Goal: Check status: Check status

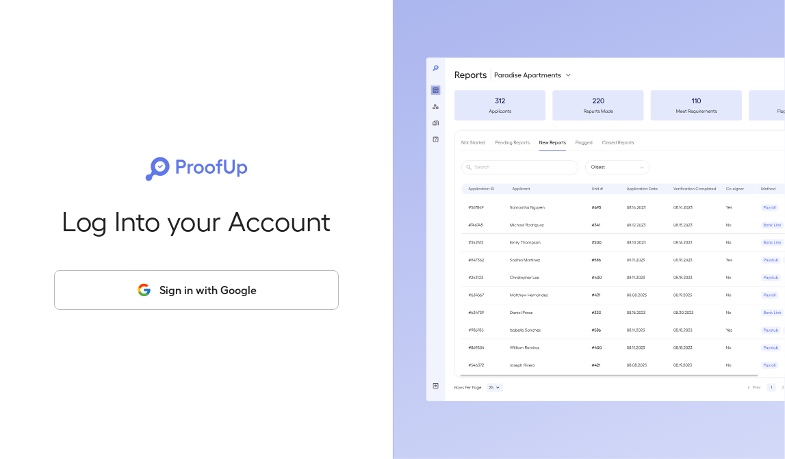
click at [207, 292] on button "Sign in with Google" at bounding box center [196, 290] width 285 height 40
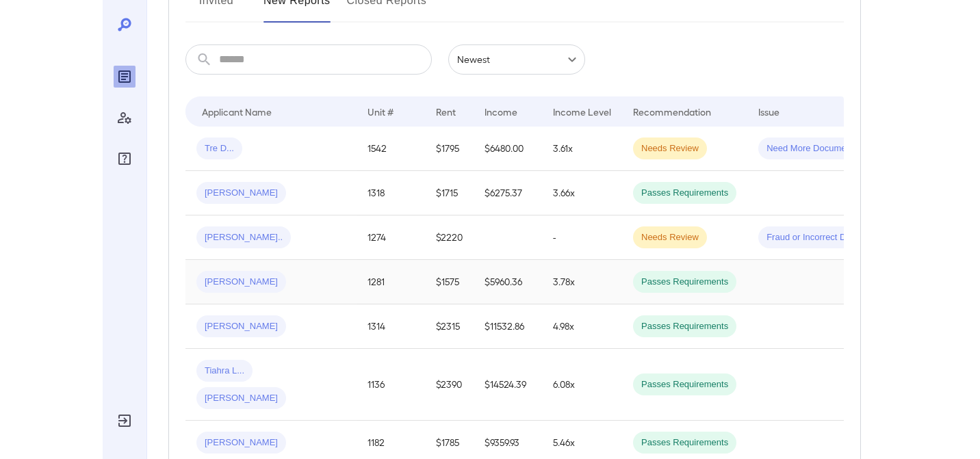
scroll to position [205, 0]
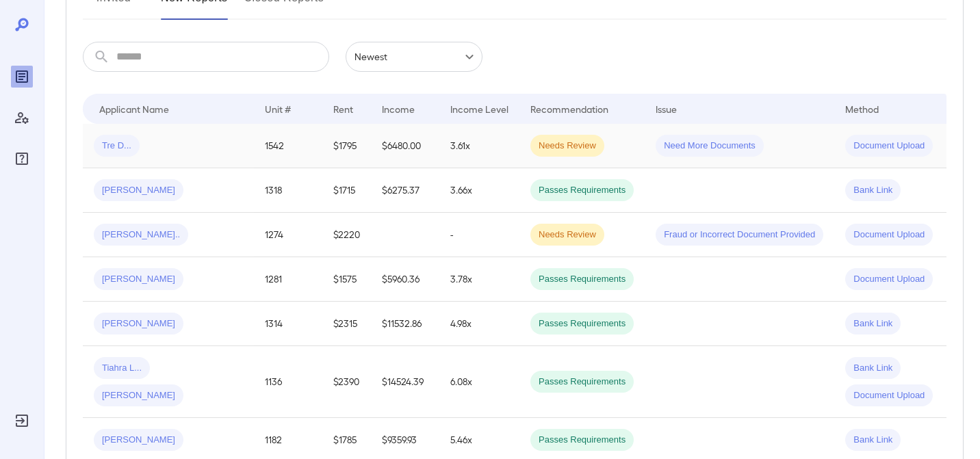
click at [263, 164] on td "1542" at bounding box center [288, 146] width 68 height 44
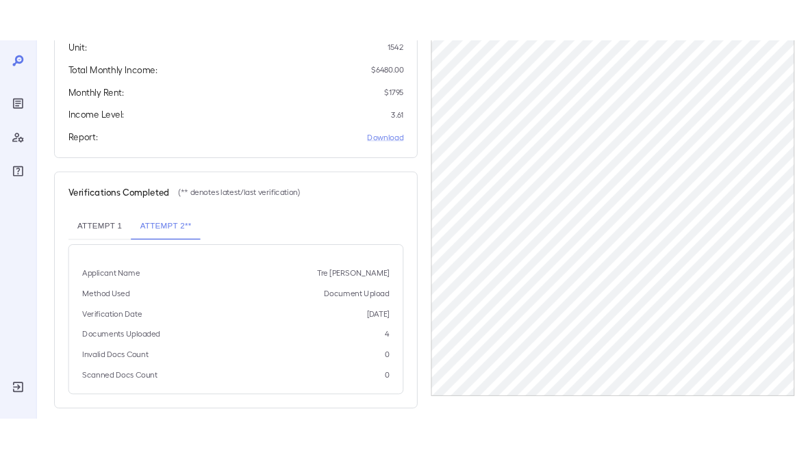
scroll to position [314, 0]
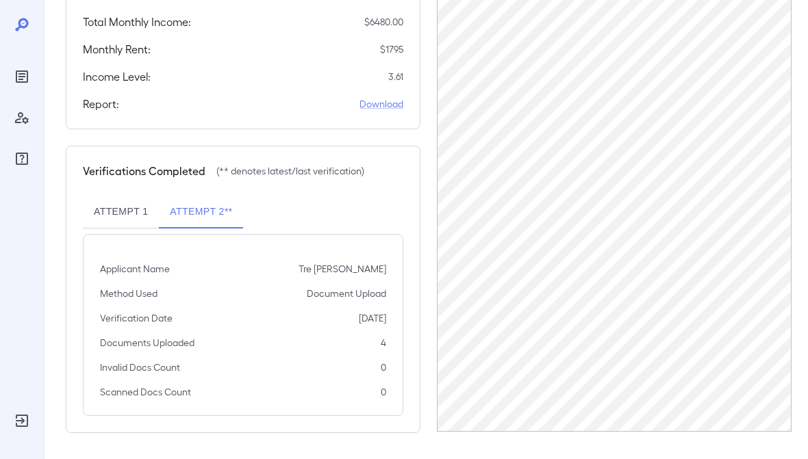
click at [36, 81] on div at bounding box center [22, 229] width 44 height 459
click at [25, 76] on icon "Reports" at bounding box center [22, 76] width 16 height 16
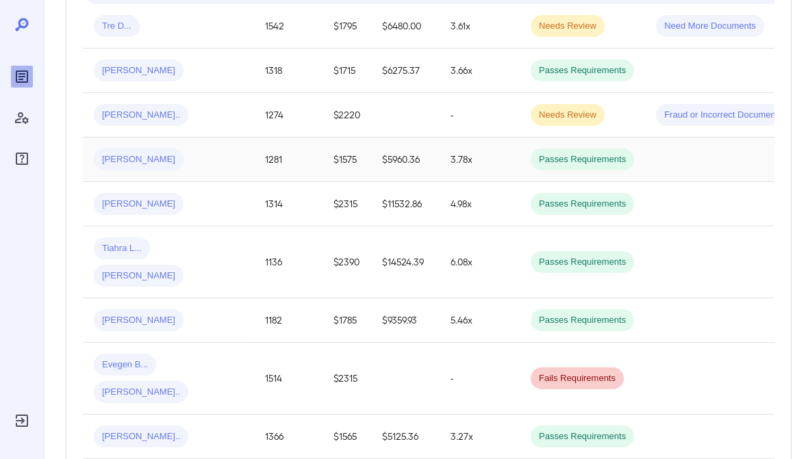
scroll to position [400, 0]
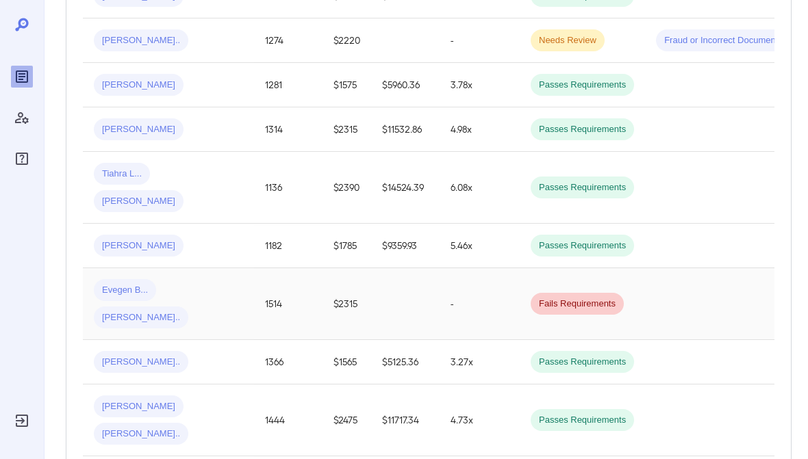
click at [298, 290] on td "1514" at bounding box center [288, 304] width 68 height 72
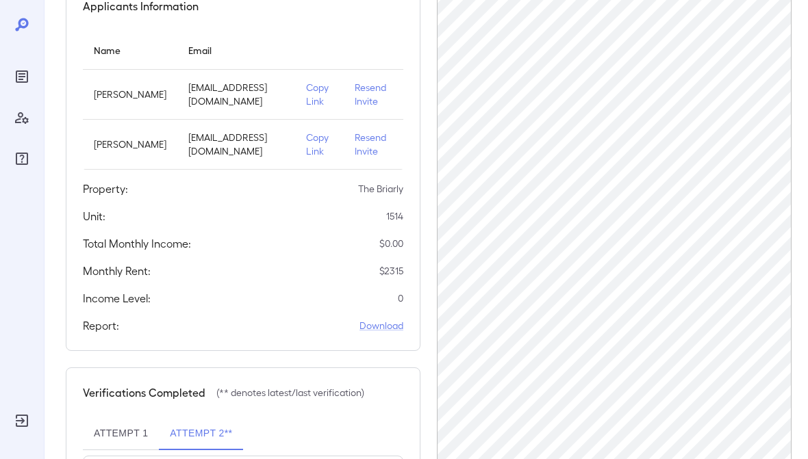
scroll to position [290, 0]
